Goal: Answer question/provide support

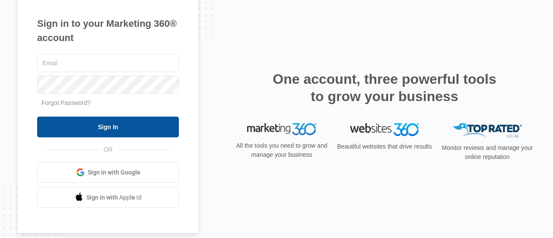
type input "[EMAIL_ADDRESS][DOMAIN_NAME]"
click at [142, 122] on input "Sign In" at bounding box center [108, 127] width 142 height 21
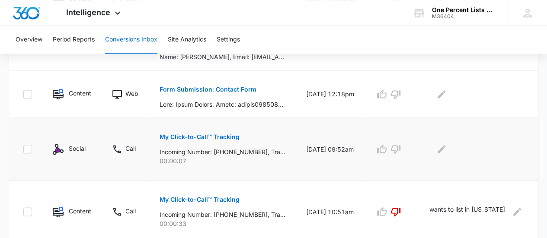
scroll to position [551, 0]
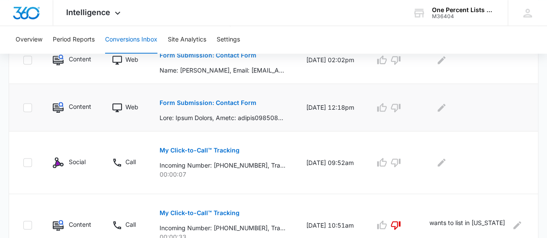
click at [229, 104] on button "Form Submission: Contact Form" at bounding box center [207, 102] width 97 height 21
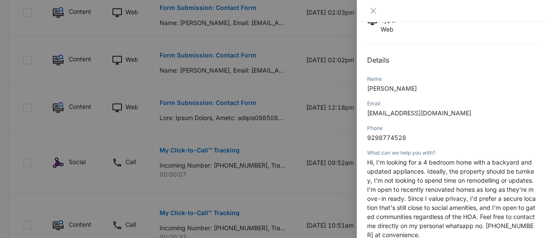
scroll to position [86, 0]
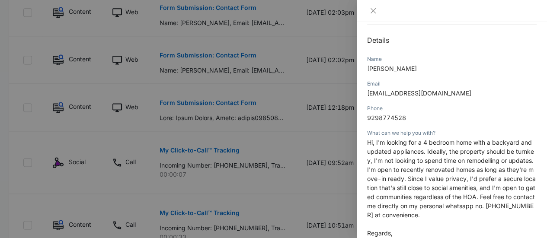
click at [370, 5] on div at bounding box center [451, 11] width 190 height 22
click at [368, 12] on button "Close" at bounding box center [373, 11] width 12 height 8
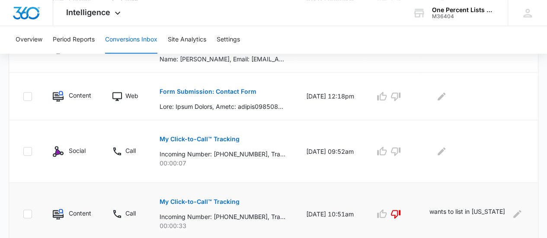
scroll to position [551, 0]
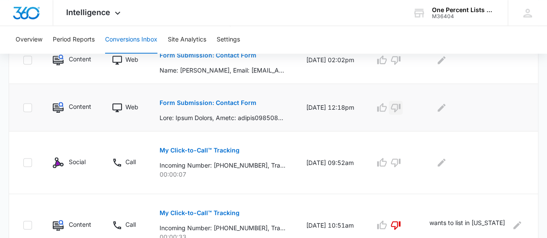
click at [401, 108] on icon "button" at bounding box center [395, 107] width 10 height 10
click at [446, 108] on icon "Edit Comments" at bounding box center [441, 107] width 10 height 10
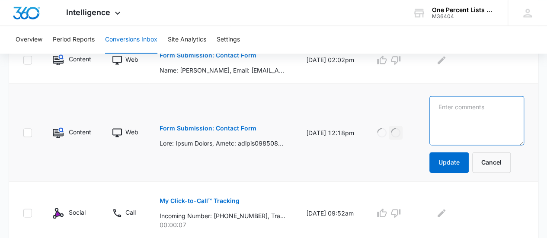
click at [474, 110] on textarea at bounding box center [476, 120] width 95 height 49
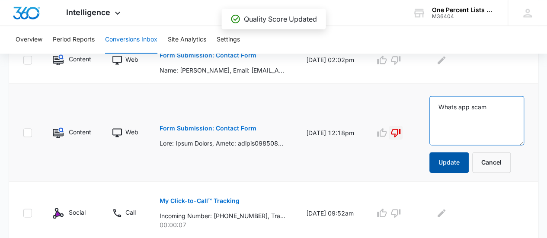
type textarea "Whats app scam"
click at [465, 164] on button "Update" at bounding box center [448, 162] width 39 height 21
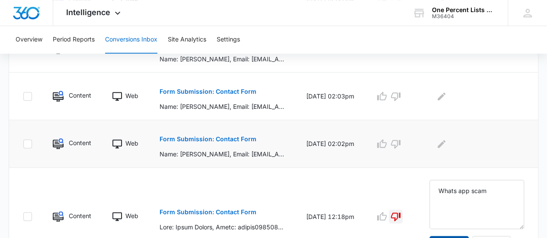
scroll to position [465, 0]
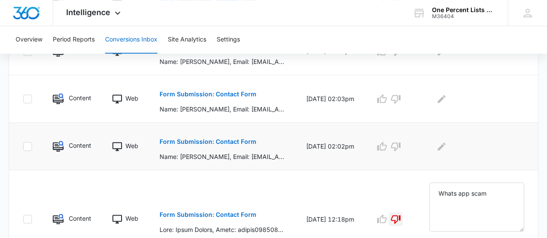
click at [226, 141] on p "Form Submission: Contact Form" at bounding box center [207, 142] width 97 height 6
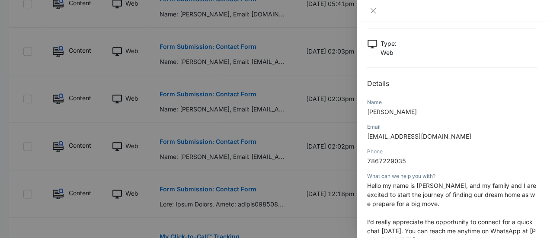
scroll to position [86, 0]
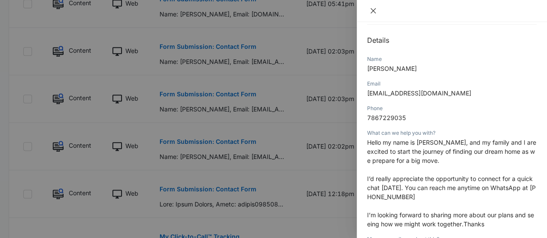
click at [370, 12] on icon "close" at bounding box center [372, 10] width 7 height 7
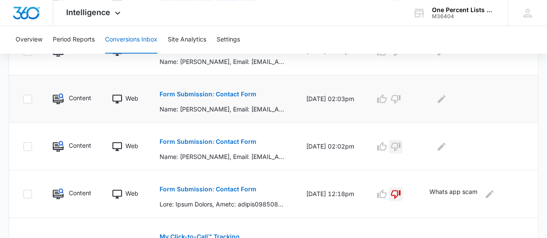
drag, startPoint x: 407, startPoint y: 146, endPoint x: 417, endPoint y: 108, distance: 38.7
click at [401, 144] on icon "button" at bounding box center [395, 146] width 10 height 10
click at [412, 89] on td at bounding box center [391, 99] width 54 height 48
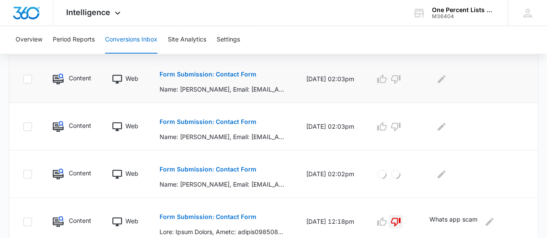
scroll to position [379, 0]
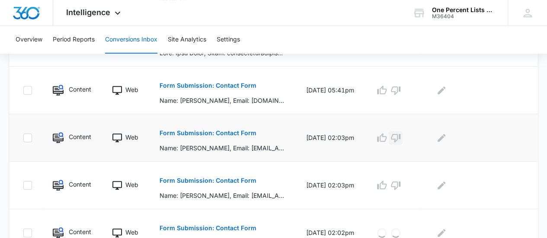
click at [401, 134] on icon "button" at bounding box center [395, 138] width 10 height 10
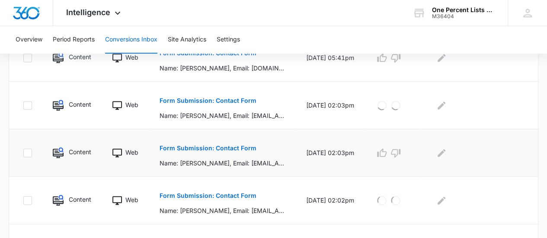
scroll to position [465, 0]
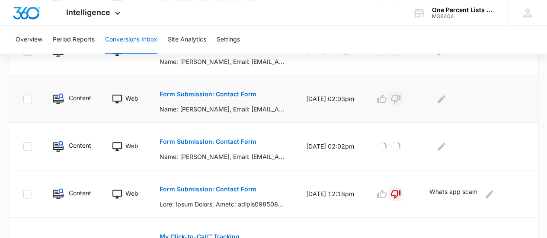
click at [400, 95] on icon "button" at bounding box center [396, 99] width 10 height 9
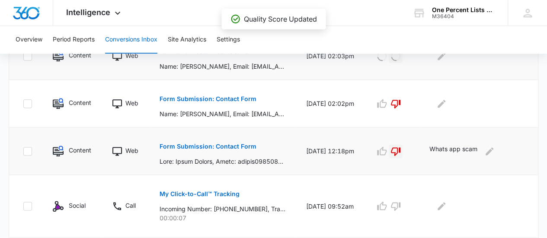
scroll to position [508, 0]
drag, startPoint x: 492, startPoint y: 147, endPoint x: 442, endPoint y: 150, distance: 50.6
click at [442, 150] on td "Whats app scam" at bounding box center [478, 151] width 119 height 48
copy p "Whats app scam"
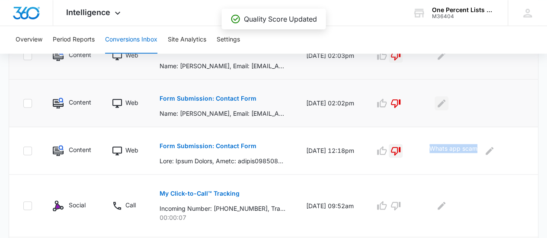
click at [446, 99] on icon "Edit Comments" at bounding box center [441, 103] width 10 height 10
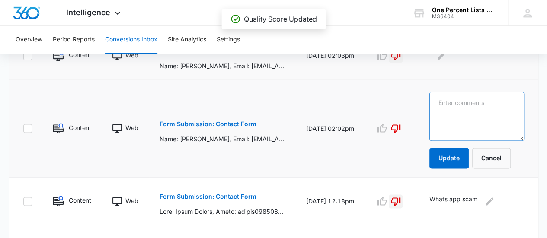
click at [467, 99] on textarea at bounding box center [476, 116] width 95 height 49
paste textarea "Whats app scam"
type textarea "Whats app scam"
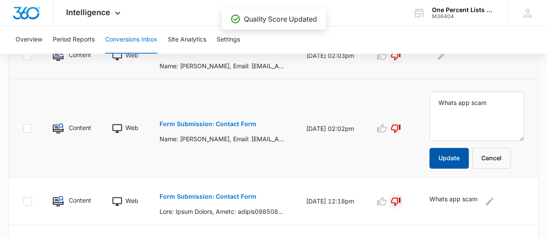
click at [468, 154] on button "Update" at bounding box center [448, 158] width 39 height 21
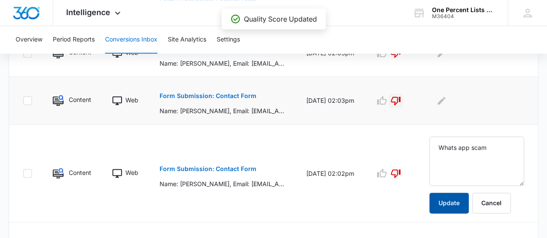
scroll to position [422, 0]
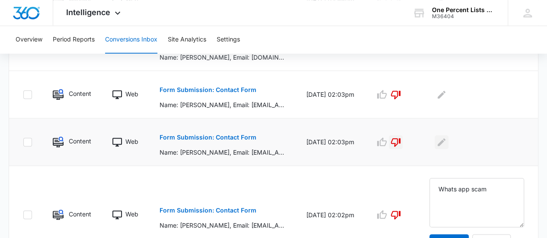
click at [446, 140] on icon "Edit Comments" at bounding box center [441, 142] width 10 height 10
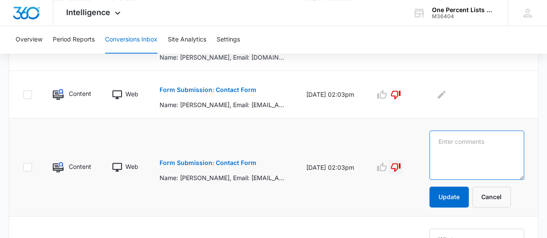
click at [477, 137] on textarea at bounding box center [476, 154] width 95 height 49
paste textarea "Whats app scam"
type textarea "Whats app scam"
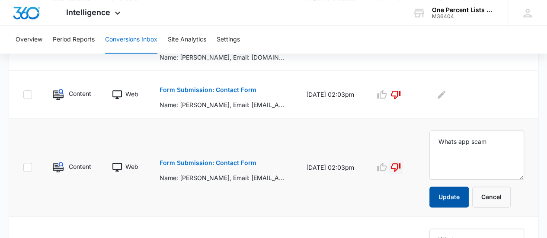
drag, startPoint x: 467, startPoint y: 198, endPoint x: 461, endPoint y: 124, distance: 74.9
click at [468, 192] on button "Update" at bounding box center [448, 197] width 39 height 21
click at [446, 92] on icon "Edit Comments" at bounding box center [441, 94] width 10 height 10
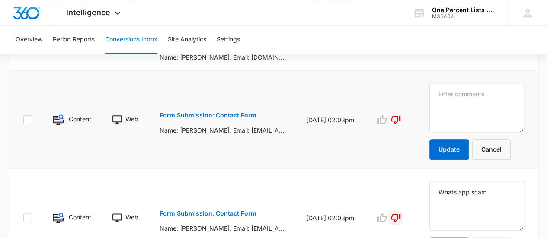
click at [469, 96] on textarea at bounding box center [476, 107] width 95 height 49
type textarea "Whats app scam"
drag, startPoint x: 463, startPoint y: 144, endPoint x: 461, endPoint y: 137, distance: 6.7
click at [463, 143] on button "Update" at bounding box center [448, 149] width 39 height 21
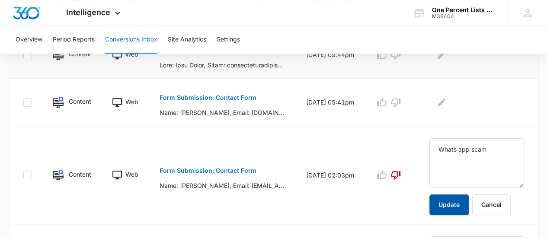
scroll to position [292, 0]
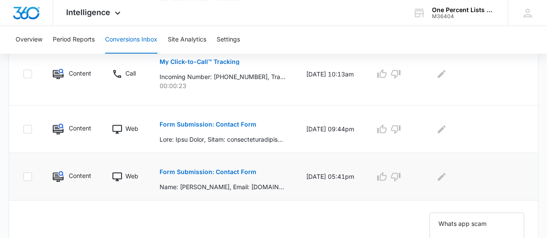
click at [232, 172] on p "Form Submission: Contact Form" at bounding box center [207, 172] width 97 height 6
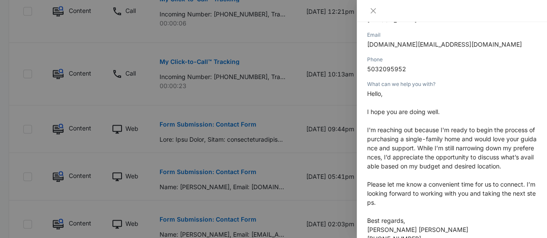
scroll to position [86, 0]
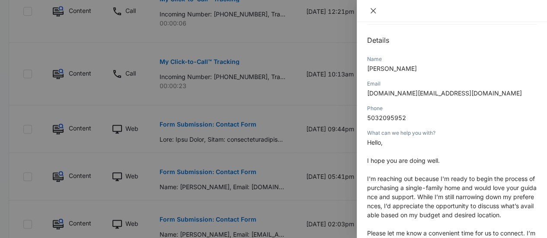
click at [371, 7] on icon "close" at bounding box center [372, 10] width 7 height 7
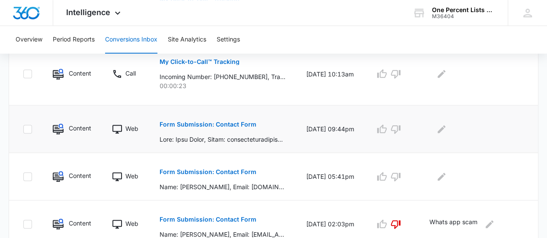
click at [230, 120] on button "Form Submission: Contact Form" at bounding box center [207, 124] width 97 height 21
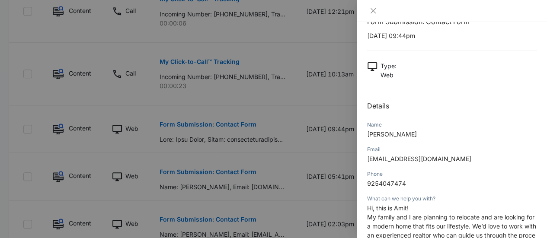
scroll to position [0, 0]
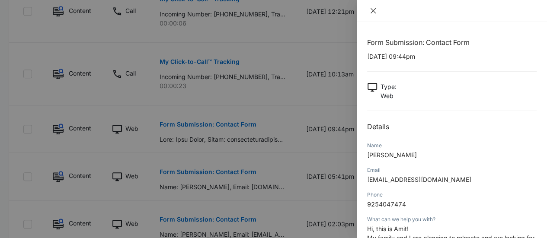
click at [374, 10] on icon "close" at bounding box center [372, 10] width 7 height 7
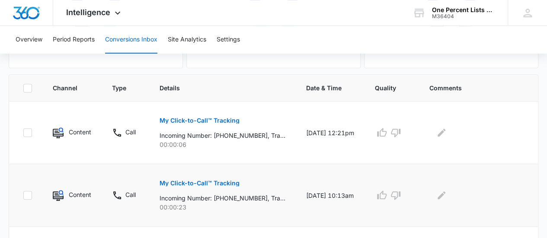
scroll to position [162, 0]
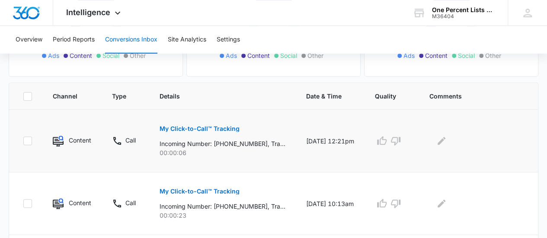
click at [232, 127] on p "My Click-to-Call™ Tracking" at bounding box center [199, 129] width 80 height 6
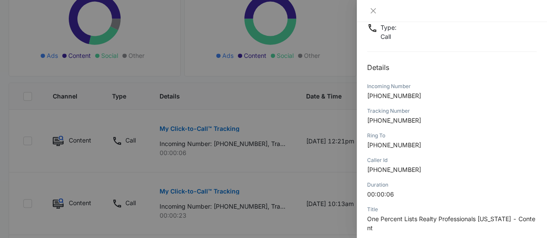
scroll to position [0, 0]
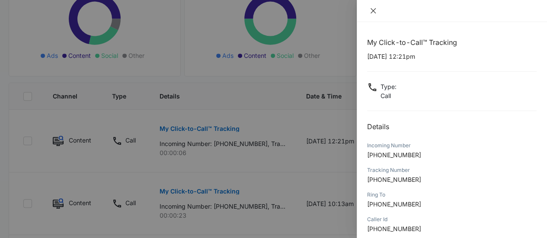
click at [376, 11] on button "Close" at bounding box center [373, 11] width 12 height 8
